Goal: Use online tool/utility: Utilize a website feature to perform a specific function

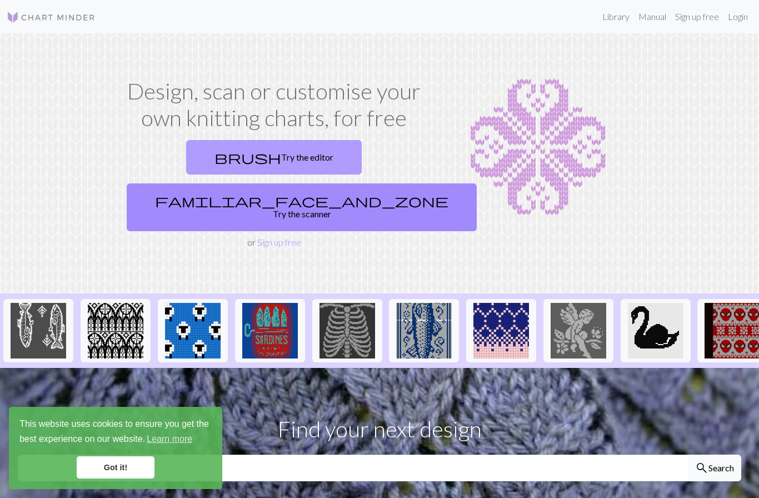
click at [206, 153] on link "brush Try the editor" at bounding box center [273, 157] width 175 height 34
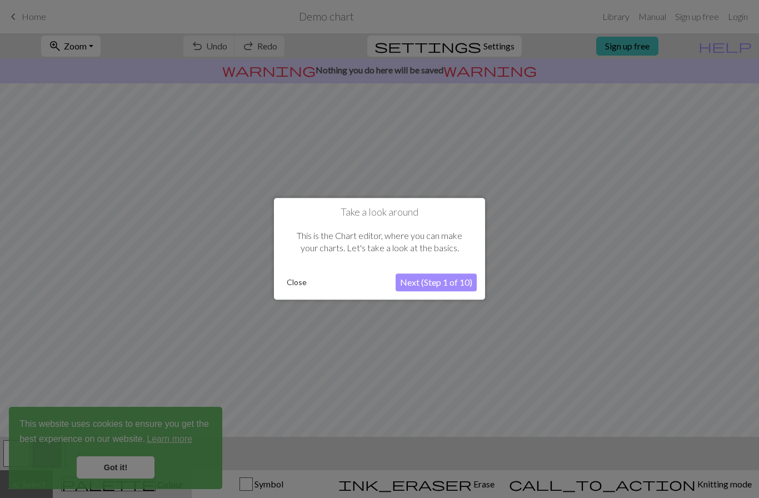
click at [436, 282] on button "Next (Step 1 of 10)" at bounding box center [435, 283] width 81 height 18
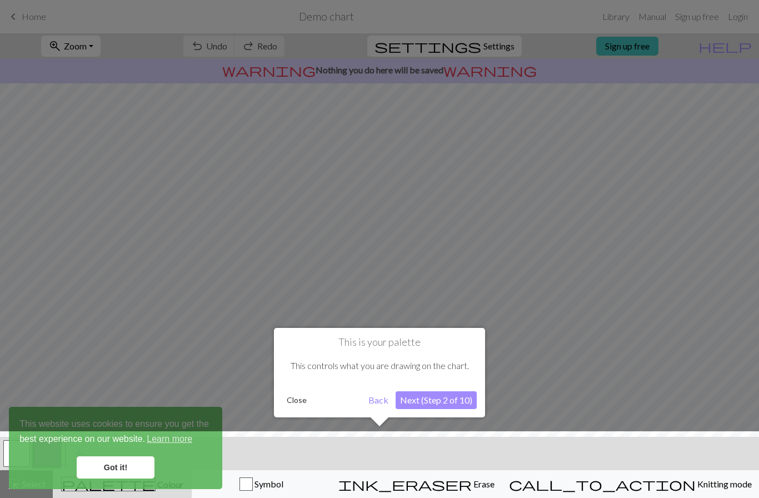
click at [433, 396] on button "Next (Step 2 of 10)" at bounding box center [435, 400] width 81 height 18
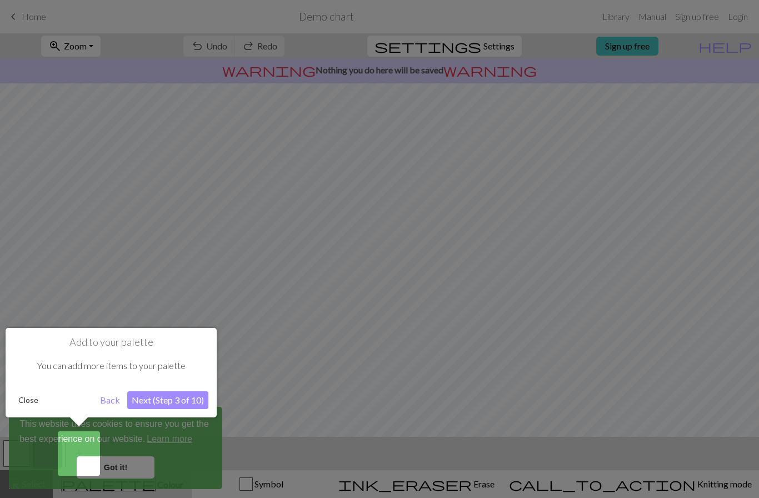
click at [172, 403] on button "Next (Step 3 of 10)" at bounding box center [167, 400] width 81 height 18
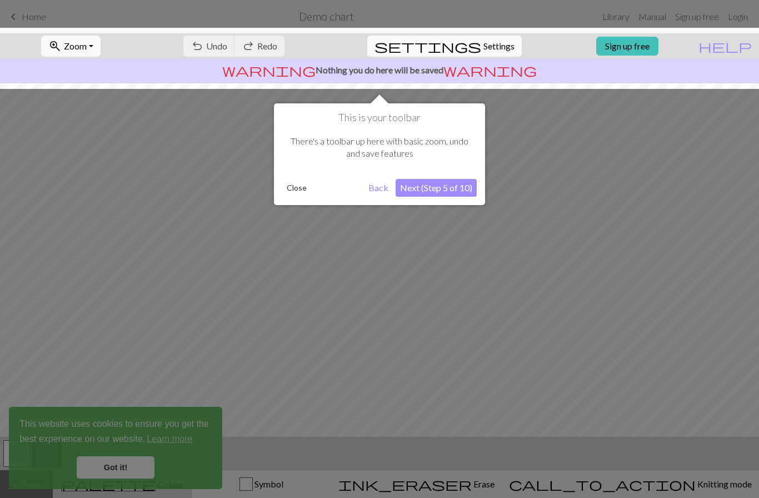
click at [137, 463] on div at bounding box center [379, 249] width 759 height 498
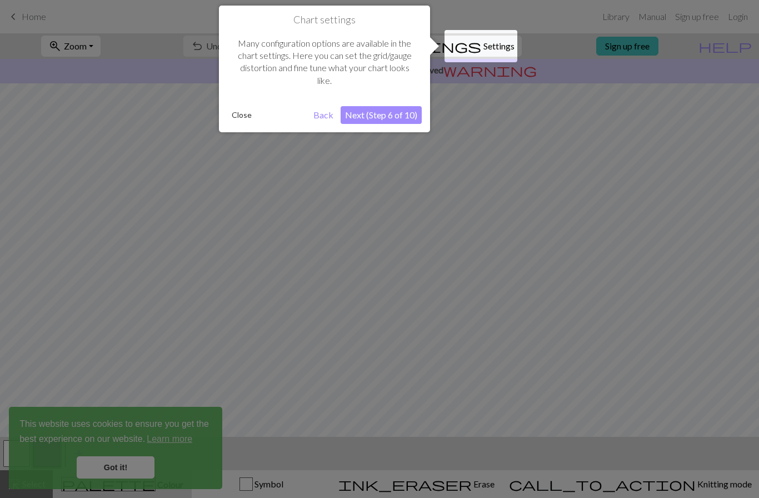
click at [234, 113] on button "Close" at bounding box center [241, 115] width 29 height 17
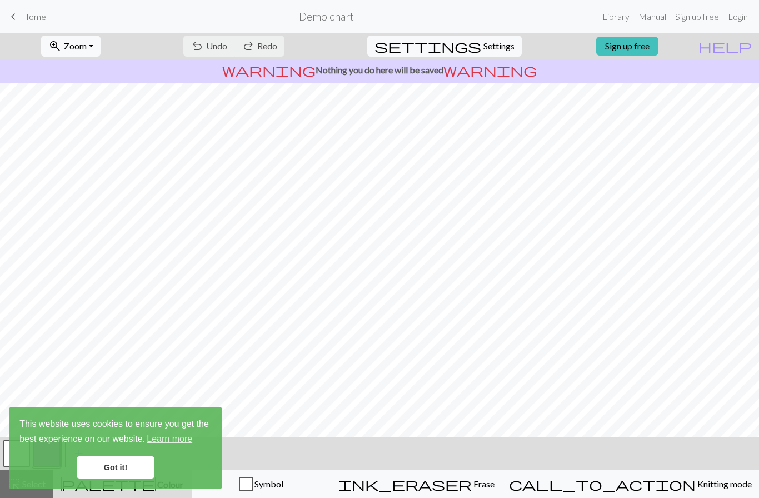
click at [122, 467] on link "Got it!" at bounding box center [116, 467] width 78 height 22
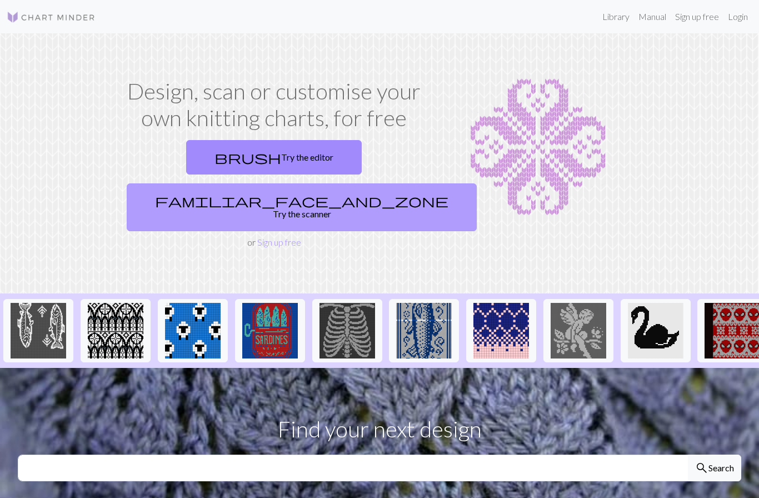
click at [314, 193] on span "familiar_face_and_zone" at bounding box center [301, 201] width 293 height 16
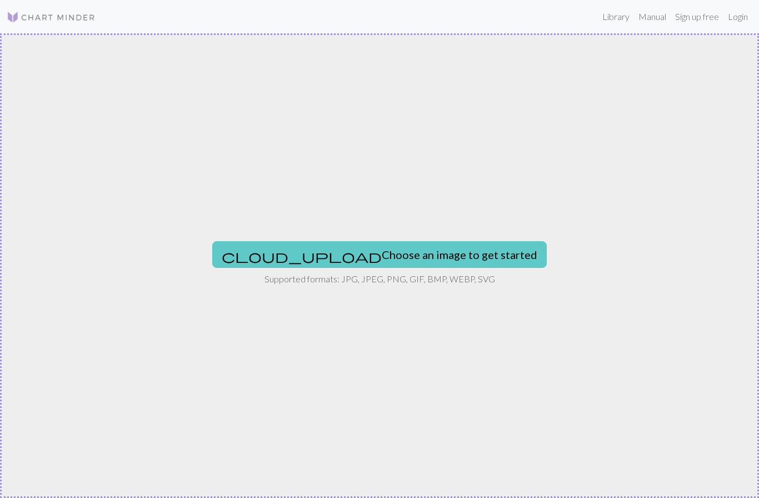
click at [353, 256] on button "cloud_upload Choose an image to get started" at bounding box center [379, 254] width 334 height 27
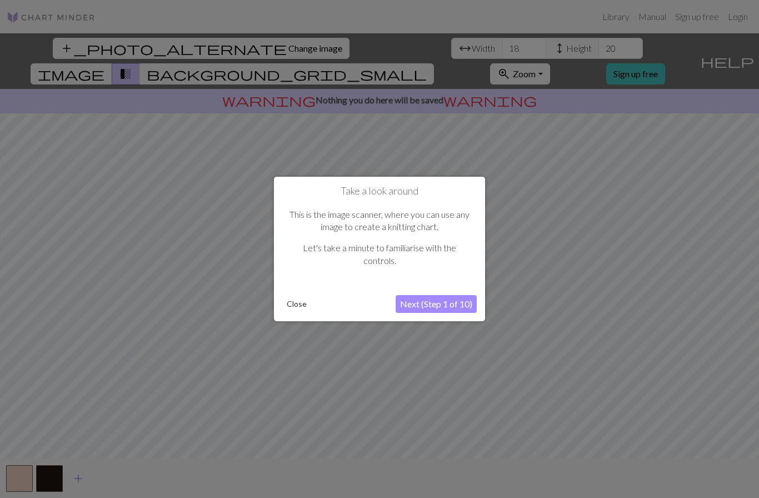
click at [291, 303] on button "Close" at bounding box center [296, 303] width 29 height 17
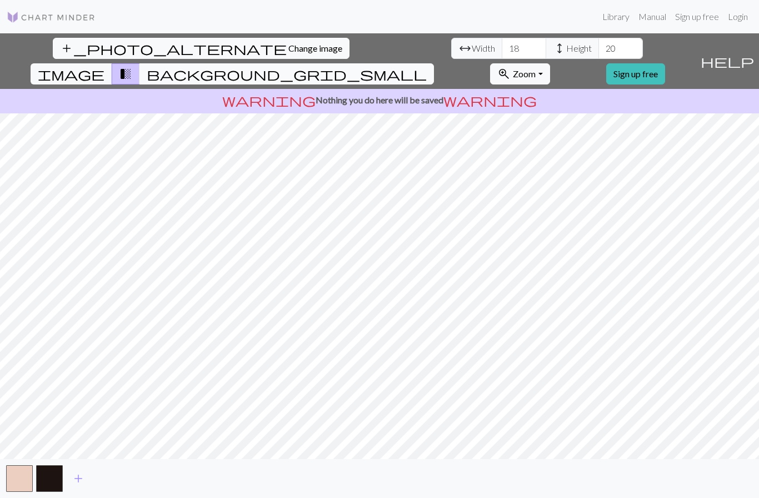
click at [427, 66] on span "background_grid_small" at bounding box center [287, 74] width 280 height 16
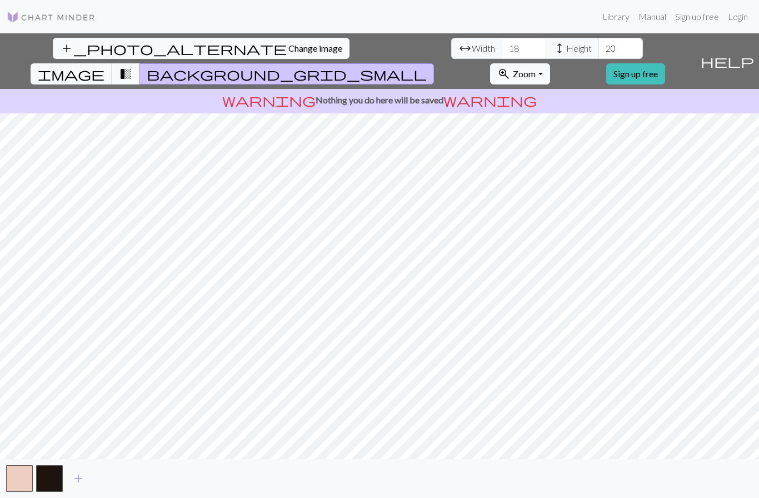
click at [427, 66] on span "background_grid_small" at bounding box center [287, 74] width 280 height 16
click at [132, 66] on span "transition_fade" at bounding box center [125, 74] width 13 height 16
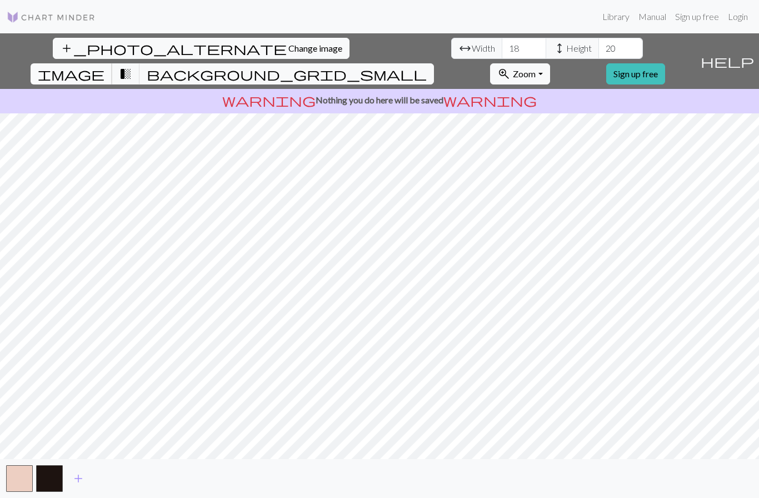
click at [104, 66] on span "image" at bounding box center [71, 74] width 67 height 16
click at [132, 66] on span "transition_fade" at bounding box center [125, 74] width 13 height 16
click at [434, 63] on button "background_grid_small" at bounding box center [286, 73] width 294 height 21
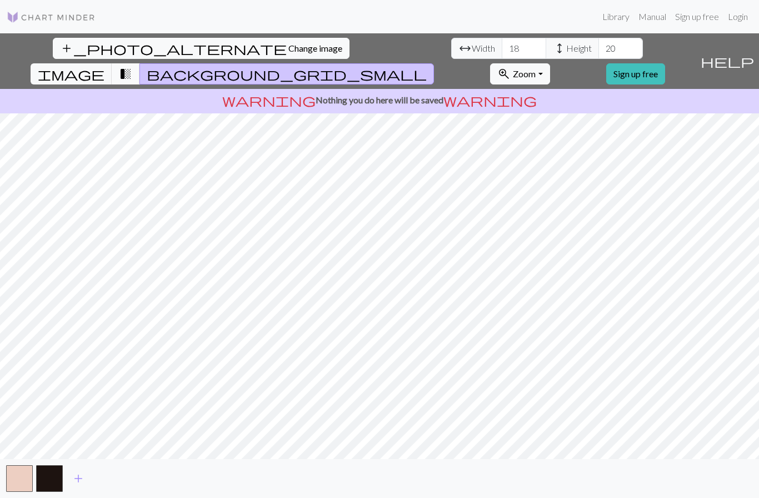
click at [132, 66] on span "transition_fade" at bounding box center [125, 74] width 13 height 16
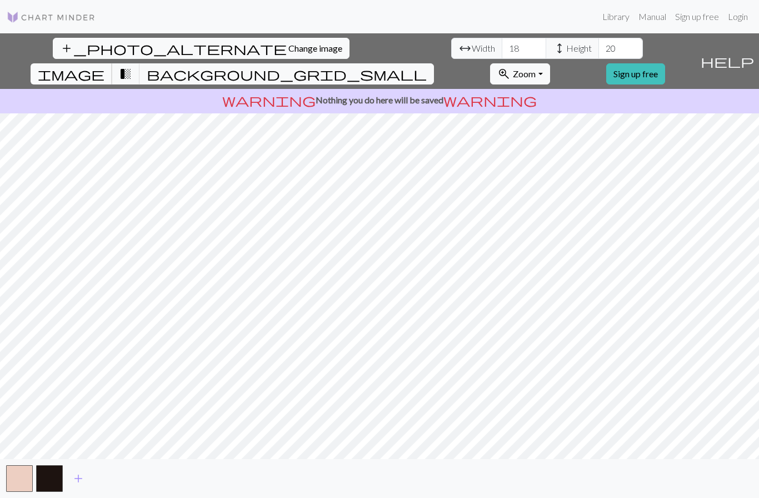
click at [104, 66] on span "image" at bounding box center [71, 74] width 67 height 16
click at [132, 66] on span "transition_fade" at bounding box center [125, 74] width 13 height 16
click at [427, 66] on span "background_grid_small" at bounding box center [287, 74] width 280 height 16
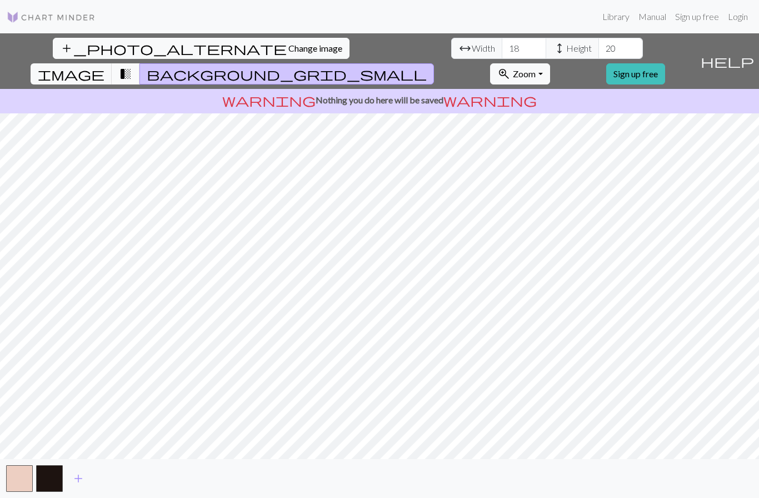
click at [132, 66] on span "transition_fade" at bounding box center [125, 74] width 13 height 16
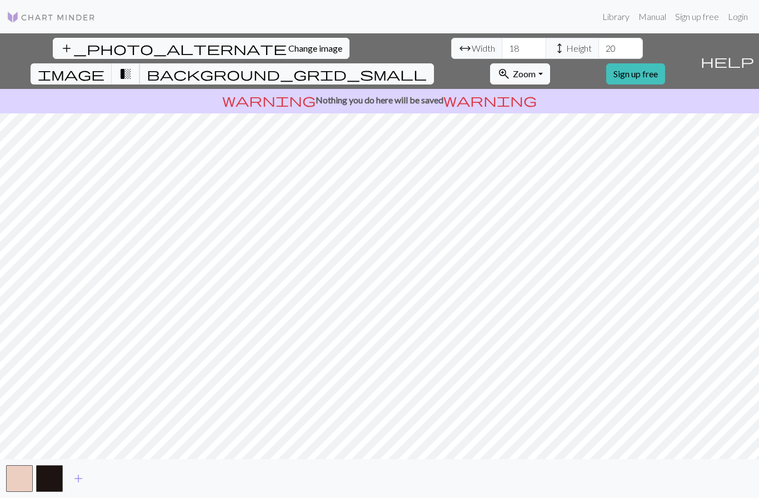
click at [132, 66] on span "transition_fade" at bounding box center [125, 74] width 13 height 16
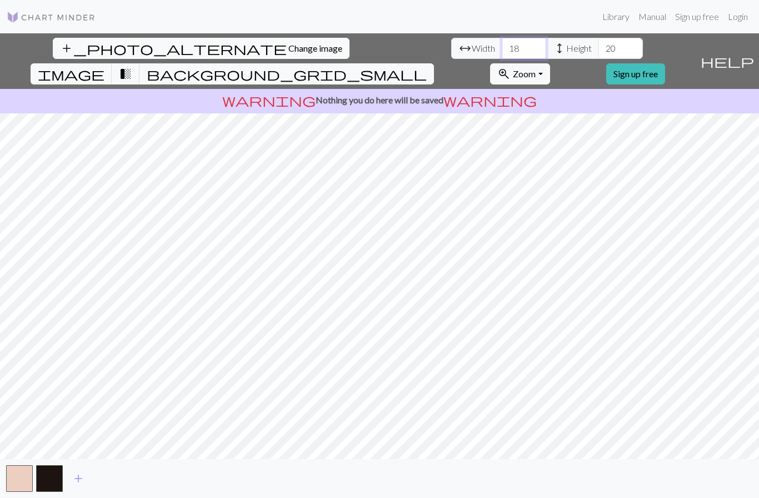
click at [502, 46] on input "18" at bounding box center [524, 48] width 44 height 21
click at [458, 44] on span "arrow_range" at bounding box center [464, 49] width 13 height 16
click at [502, 47] on input "18" at bounding box center [524, 48] width 44 height 21
type input "118"
click at [598, 52] on input "20" at bounding box center [620, 48] width 44 height 21
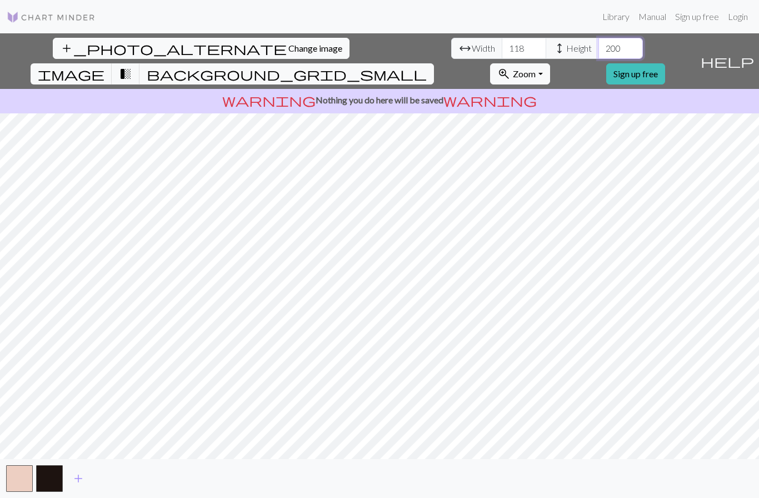
type input "200"
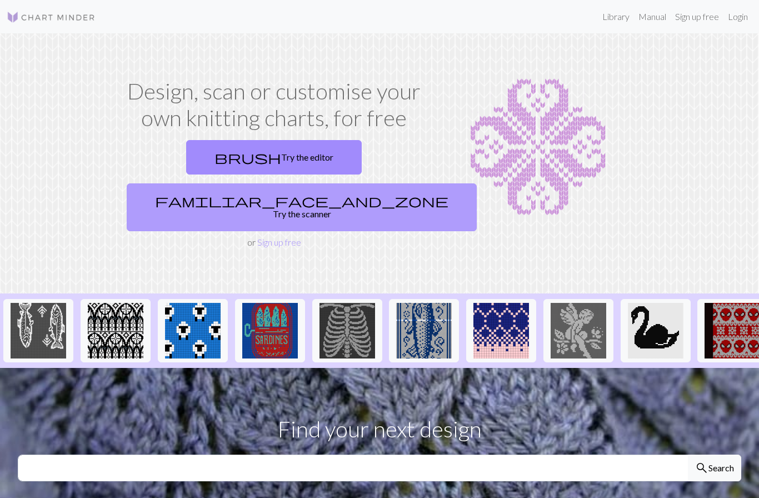
click at [348, 183] on link "familiar_face_and_zone Try the scanner" at bounding box center [302, 207] width 350 height 48
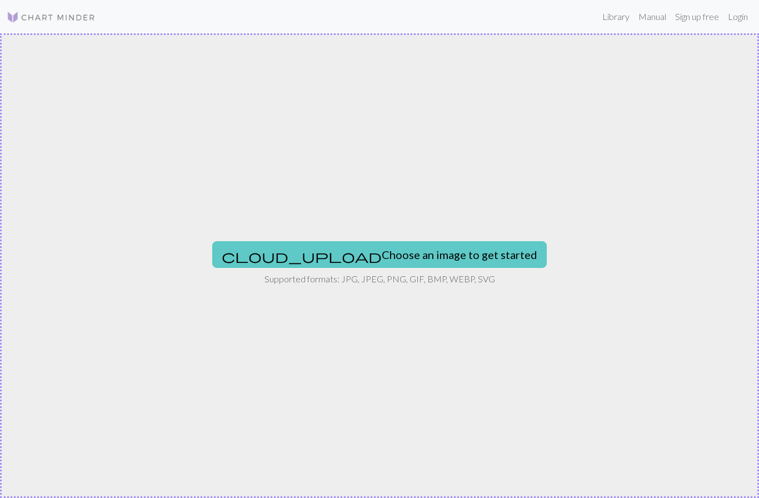
click at [330, 249] on button "cloud_upload Choose an image to get started" at bounding box center [379, 254] width 334 height 27
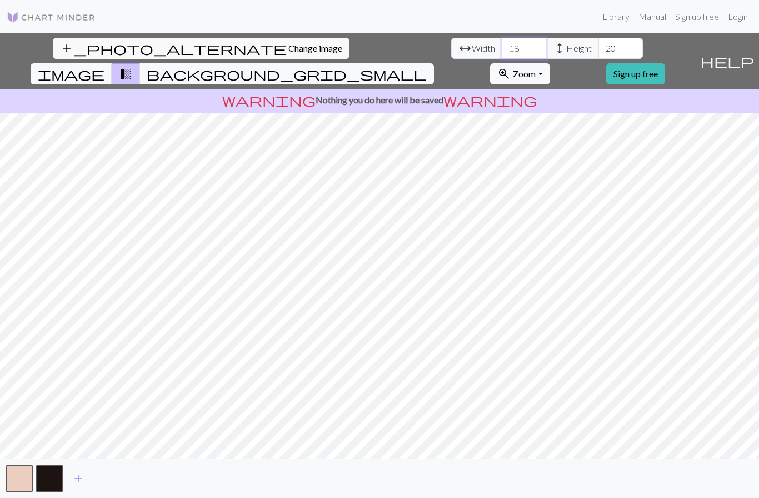
click at [502, 41] on input "18" at bounding box center [524, 48] width 44 height 21
type input "118"
click at [598, 47] on input "20" at bounding box center [620, 48] width 44 height 21
type input "2"
click at [598, 42] on input "2" at bounding box center [620, 48] width 44 height 21
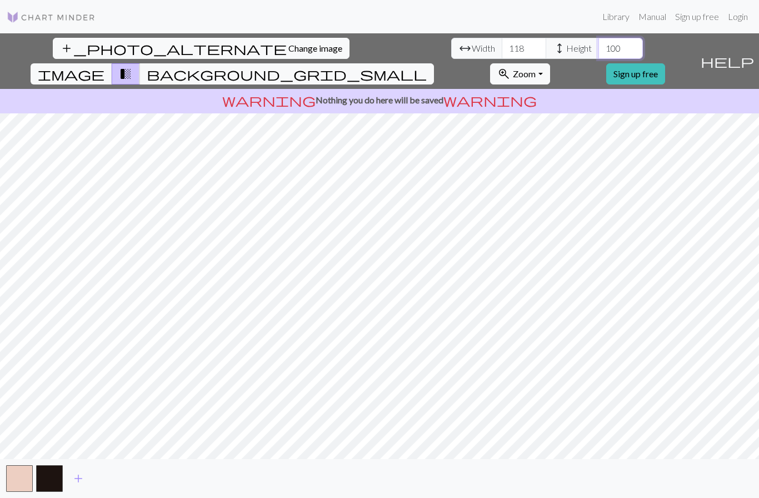
type input "100"
click at [502, 58] on input "118" at bounding box center [524, 48] width 44 height 21
type input "1"
type input "5"
type input "70"
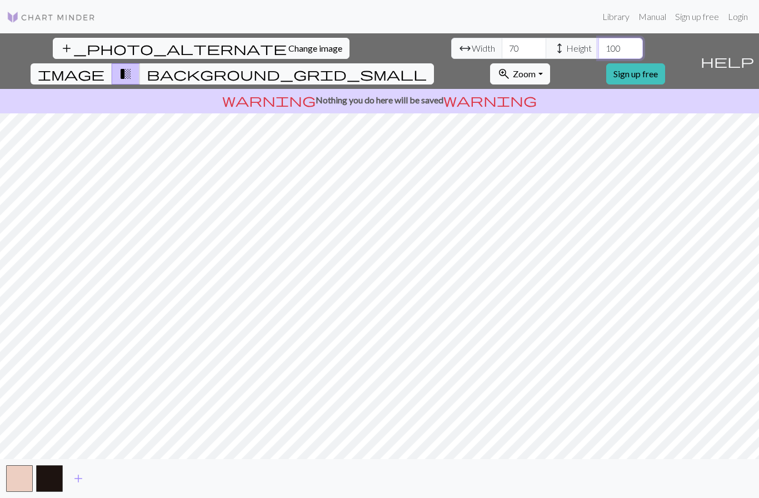
click at [598, 39] on input "100" at bounding box center [620, 48] width 44 height 21
click at [598, 53] on input "100" at bounding box center [620, 48] width 44 height 21
type input "1"
type input "7"
type input "35"
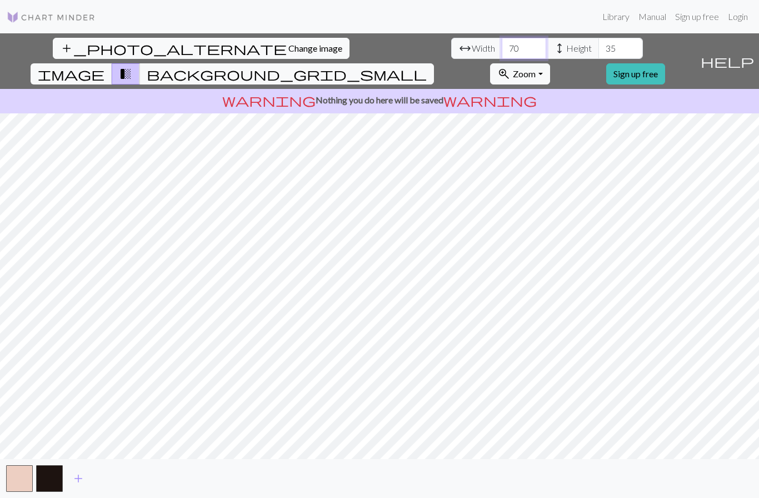
click at [502, 52] on input "70" at bounding box center [524, 48] width 44 height 21
type input "7"
type input "36"
click at [598, 41] on input "35" at bounding box center [620, 48] width 44 height 21
click at [598, 53] on input "35" at bounding box center [620, 48] width 44 height 21
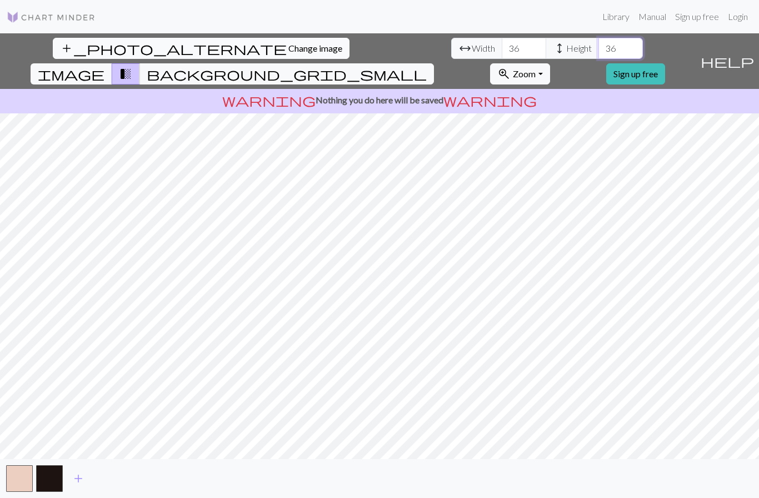
type input "36"
click at [288, 43] on span "Change image" at bounding box center [315, 48] width 54 height 11
click at [540, 89] on div "warning Nothing you do here will be saved warning" at bounding box center [379, 101] width 759 height 24
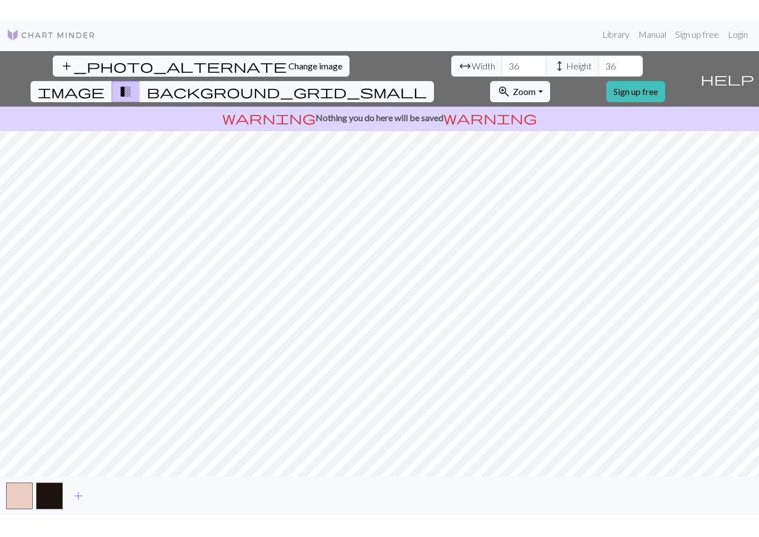
scroll to position [0, 0]
